Goal: Task Accomplishment & Management: Use online tool/utility

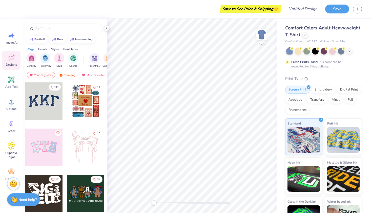
click at [45, 142] on div at bounding box center [43, 146] width 37 height 37
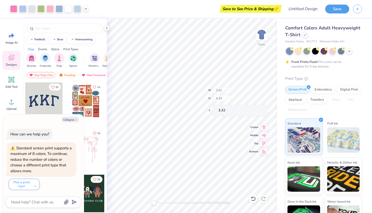
type textarea "x"
type input "9.54"
type input "4.70"
type input "3.07"
type textarea "x"
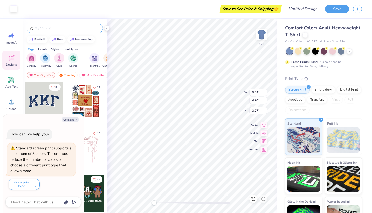
click at [52, 30] on input "text" at bounding box center [67, 28] width 65 height 5
type input "APO"
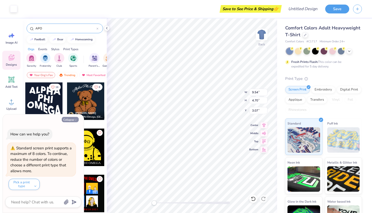
click at [71, 119] on button "Collapse" at bounding box center [70, 119] width 17 height 5
type textarea "x"
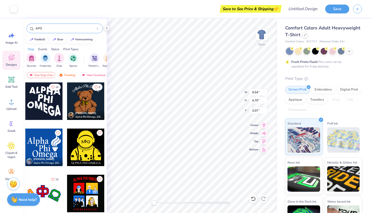
type input "3.52"
type input "4.39"
type input "3.32"
type input "9.71"
type input "4.86"
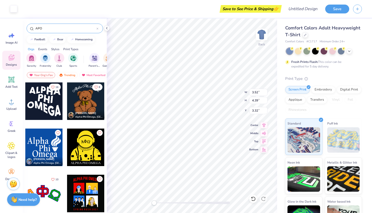
type input "3.00"
type input "3.52"
type input "4.39"
type input "3.32"
type input "9.71"
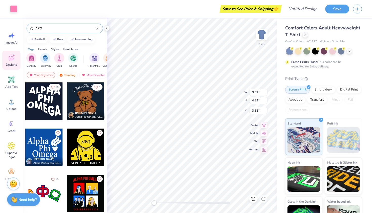
type input "4.86"
type input "3.00"
type input "3.28"
type input "4.31"
type input "3.35"
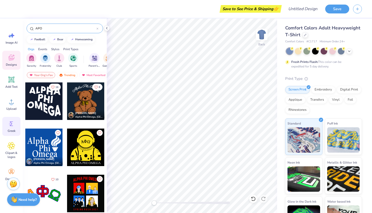
click at [11, 128] on div "Greek" at bounding box center [11, 126] width 18 height 19
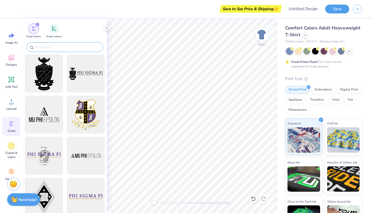
click at [61, 47] on input "text" at bounding box center [67, 47] width 65 height 5
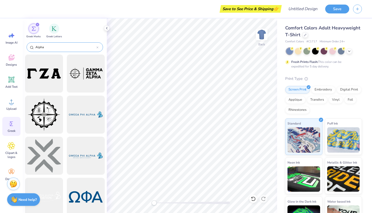
type input "Alpha"
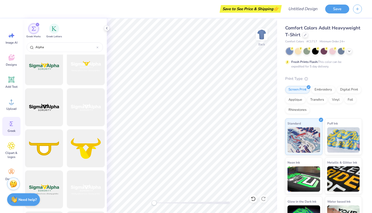
scroll to position [541, 0]
click at [8, 63] on span "Designs" at bounding box center [11, 65] width 11 height 4
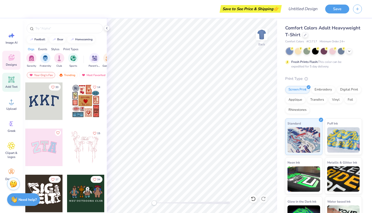
click at [14, 83] on icon at bounding box center [12, 80] width 8 height 8
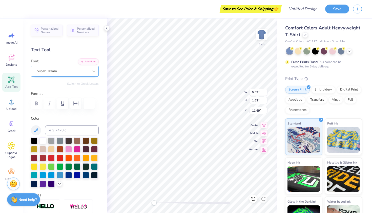
click at [65, 73] on div "Super Dream" at bounding box center [62, 71] width 53 height 8
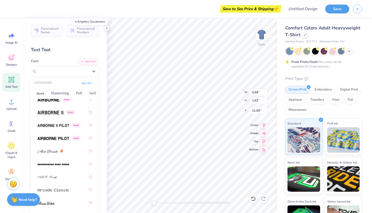
scroll to position [131, 0]
click at [41, 93] on button "Greek" at bounding box center [40, 93] width 13 height 8
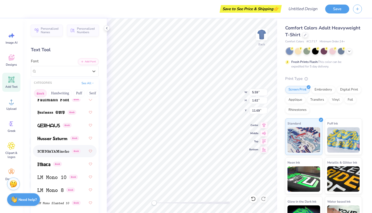
scroll to position [246, 0]
click at [57, 125] on img at bounding box center [48, 125] width 23 height 4
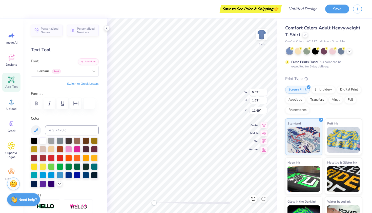
scroll to position [4, 1]
type textarea "A"
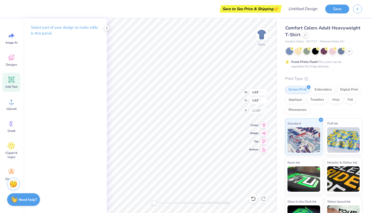
click at [10, 84] on div "Add Text" at bounding box center [11, 82] width 18 height 19
type input "5.59"
type input "1.62"
click at [10, 66] on span "Designs" at bounding box center [11, 65] width 11 height 4
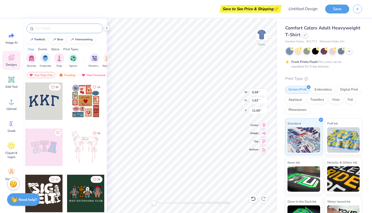
click at [69, 27] on input "text" at bounding box center [67, 28] width 65 height 5
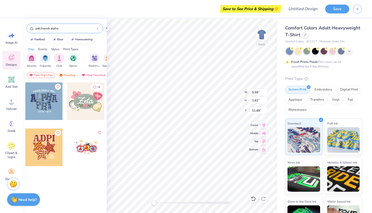
click at [47, 29] on input "patchwork alpha" at bounding box center [66, 28] width 62 height 5
type input "alpha"
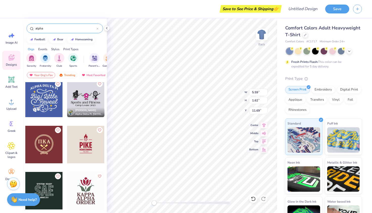
scroll to position [6967, 0]
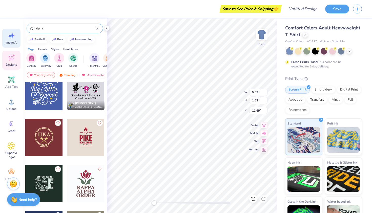
click at [15, 38] on icon at bounding box center [12, 36] width 8 height 8
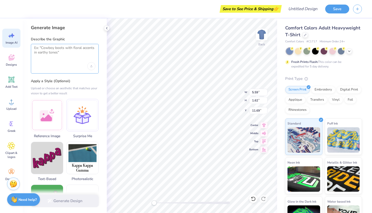
click at [64, 57] on textarea at bounding box center [64, 52] width 61 height 13
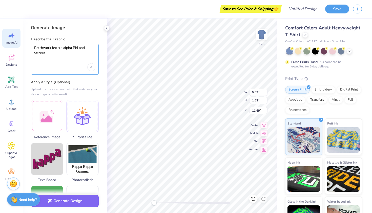
type textarea "Patchwork letters alpha Phi and omega"
click at [80, 81] on label "Apply a Style (Optional)" at bounding box center [65, 81] width 68 height 5
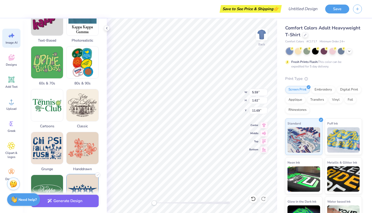
scroll to position [143, 0]
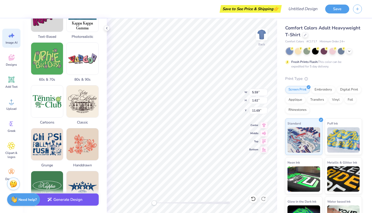
click at [76, 198] on button "Generate Design" at bounding box center [65, 199] width 68 height 12
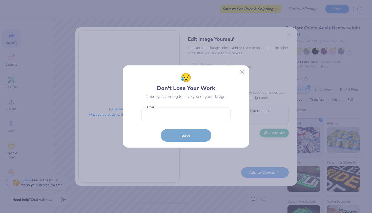
click at [242, 69] on button "Close" at bounding box center [242, 73] width 10 height 10
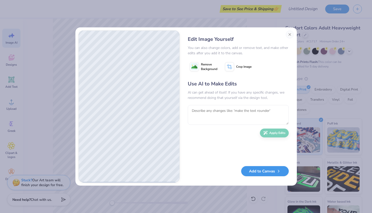
click at [277, 173] on button "Add to Canvas" at bounding box center [265, 171] width 48 height 10
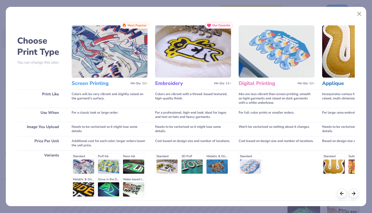
click at [131, 74] on img at bounding box center [110, 51] width 76 height 52
click at [100, 85] on h3 "Screen Printing" at bounding box center [100, 83] width 57 height 7
click at [357, 14] on button "Close" at bounding box center [360, 14] width 10 height 10
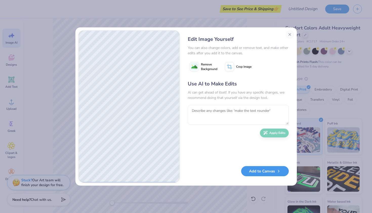
click at [273, 169] on button "Add to Canvas" at bounding box center [265, 171] width 48 height 10
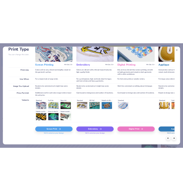
scroll to position [39, 0]
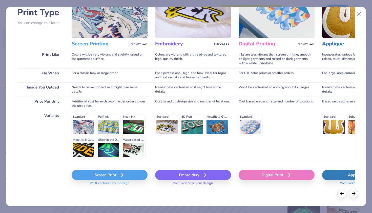
click at [116, 173] on div "Screen Print" at bounding box center [110, 175] width 76 height 10
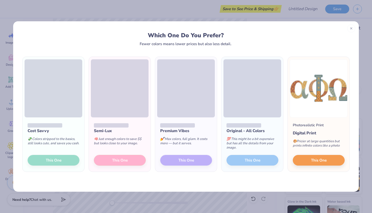
click at [63, 159] on div "Cost Savvy 💸 Colors stripped to the basics, still looks cute, and saves you cas…" at bounding box center [54, 144] width 62 height 54
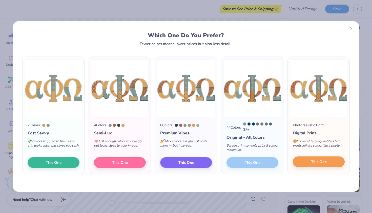
click at [313, 163] on span "This One" at bounding box center [319, 162] width 16 height 6
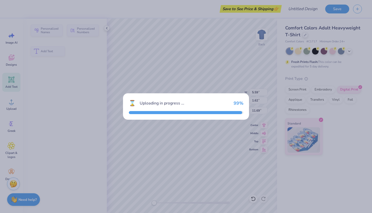
type input "14.17"
type input "6.70"
type input "9.15"
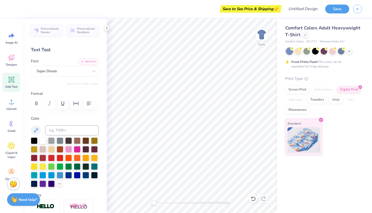
click at [291, 51] on div at bounding box center [289, 51] width 7 height 7
click at [291, 52] on div at bounding box center [289, 51] width 7 height 7
click at [288, 49] on div at bounding box center [289, 51] width 7 height 7
click at [288, 50] on div at bounding box center [289, 51] width 7 height 7
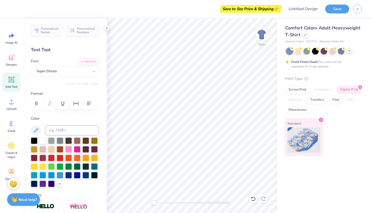
click at [347, 52] on icon at bounding box center [349, 51] width 4 height 4
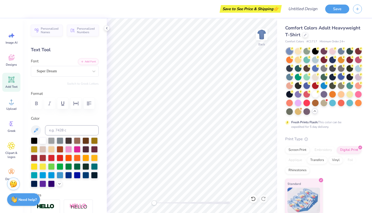
click at [338, 80] on div at bounding box center [341, 76] width 7 height 7
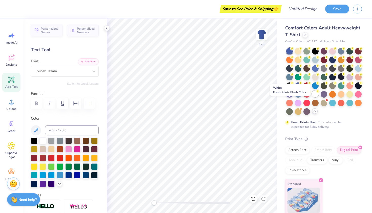
click at [312, 97] on div at bounding box center [315, 93] width 7 height 7
